Goal: Complete application form: Complete application form

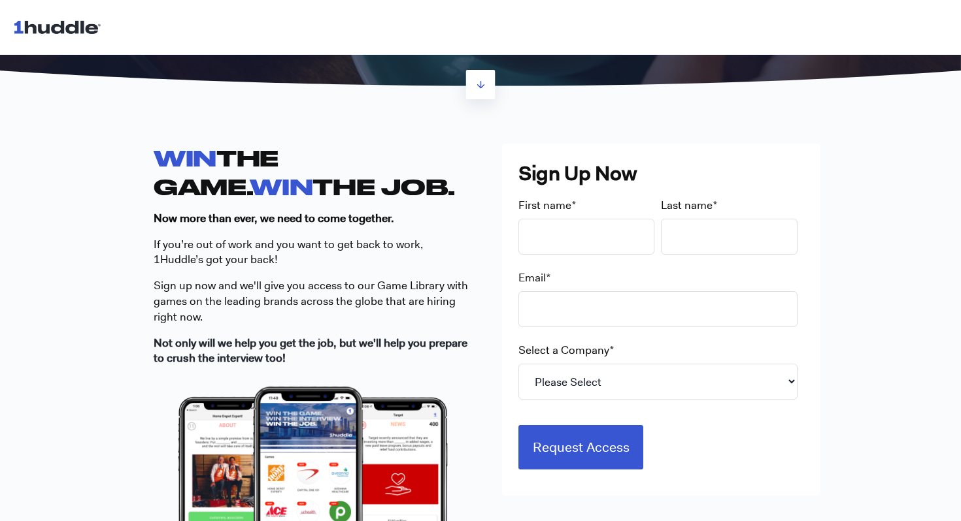
scroll to position [301, 0]
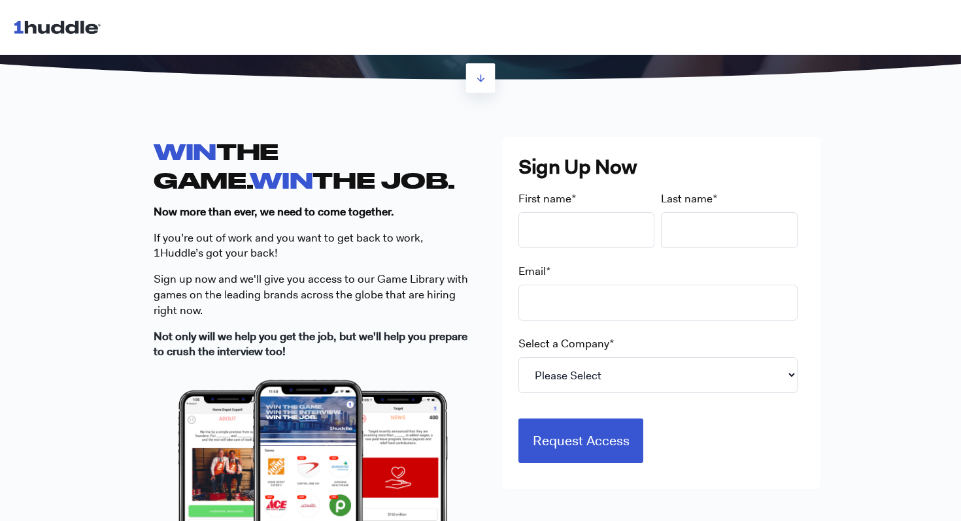
click at [582, 210] on div "First name *" at bounding box center [589, 219] width 143 height 57
click at [582, 222] on input "First name *" at bounding box center [586, 230] width 137 height 36
type input "rawan"
click at [565, 293] on input "Email *" at bounding box center [657, 303] width 279 height 36
type input "[EMAIL_ADDRESS][DOMAIN_NAME]"
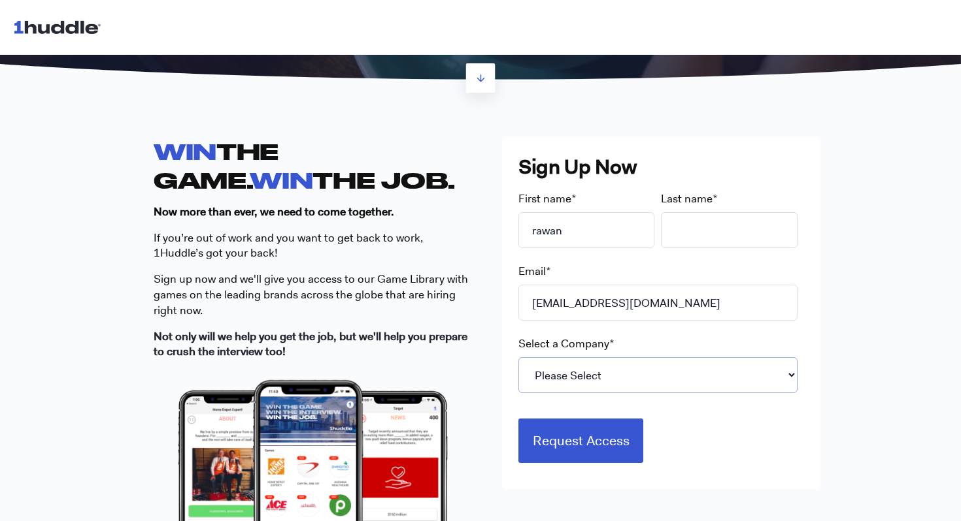
click at [619, 363] on select "Please Select 7-Eleven Ace Hardware Albertsons Companies ALDI Amazon Aveanna He…" at bounding box center [657, 375] width 279 height 36
select select "Starbucks"
click at [518, 357] on select "Please Select 7-Eleven Ace Hardware Albertsons Companies ALDI Amazon Aveanna He…" at bounding box center [657, 375] width 279 height 36
click at [721, 237] on input "Last name *" at bounding box center [729, 230] width 137 height 36
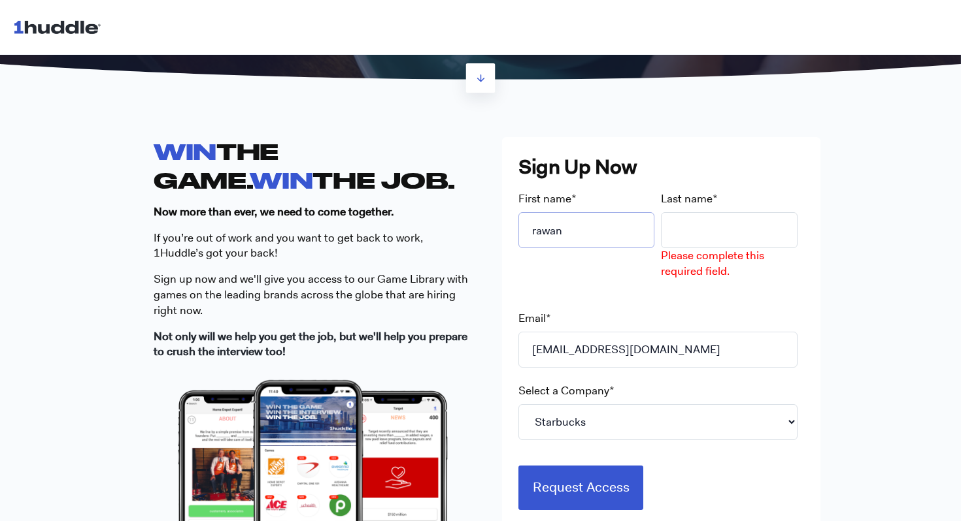
drag, startPoint x: 615, startPoint y: 233, endPoint x: 406, endPoint y: 223, distance: 208.6
click at [406, 223] on div "WIN THE GAME. WIN THE JOB. Now more than ever, we need to come together. If you…" at bounding box center [480, 402] width 653 height 531
type input "uty"
click at [714, 220] on input "Last name *" at bounding box center [729, 230] width 137 height 36
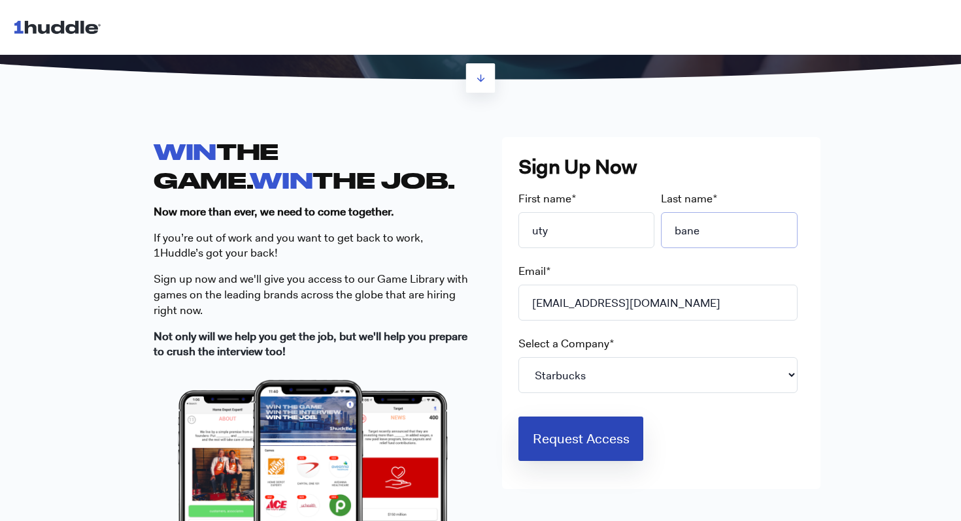
type input "bane"
click at [637, 449] on input "Request Access" at bounding box center [580, 439] width 125 height 44
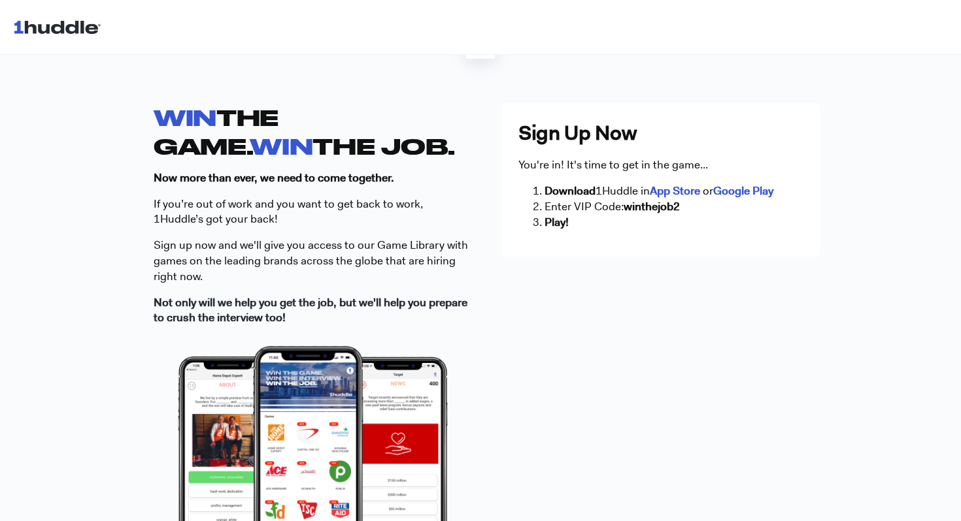
scroll to position [343, 0]
